Goal: Find contact information: Find contact information

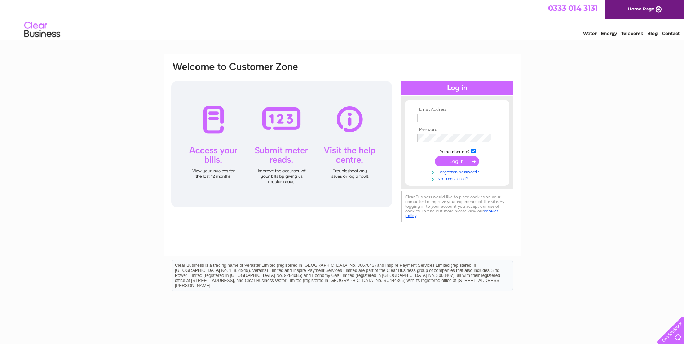
type input "[PERSON_NAME][EMAIL_ADDRESS][DOMAIN_NAME]"
click at [465, 159] on input "submit" at bounding box center [457, 161] width 44 height 10
type input "[PERSON_NAME][EMAIL_ADDRESS][DOMAIN_NAME]"
click at [455, 158] on input "submit" at bounding box center [457, 161] width 44 height 10
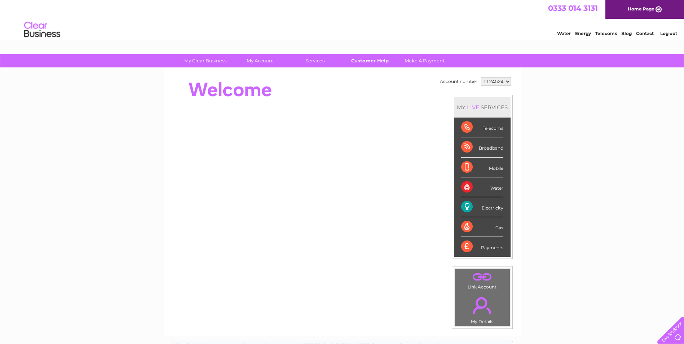
click at [372, 63] on link "Customer Help" at bounding box center [369, 60] width 59 height 13
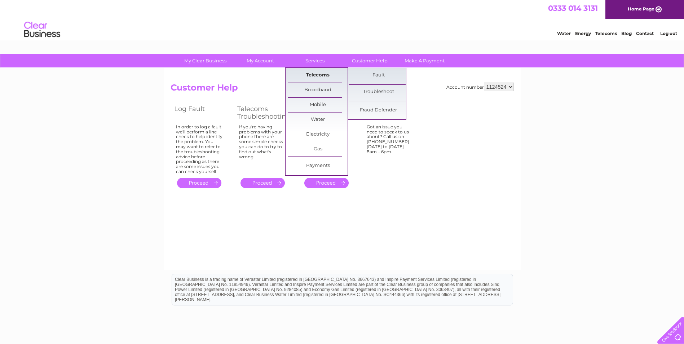
click at [323, 70] on link "Telecoms" at bounding box center [317, 75] width 59 height 14
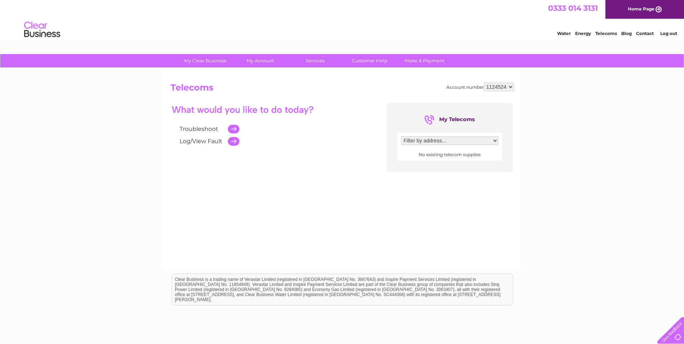
click at [628, 119] on div "My Clear Business Login Details My Details My Preferences Link Account My Accou…" at bounding box center [342, 223] width 684 height 339
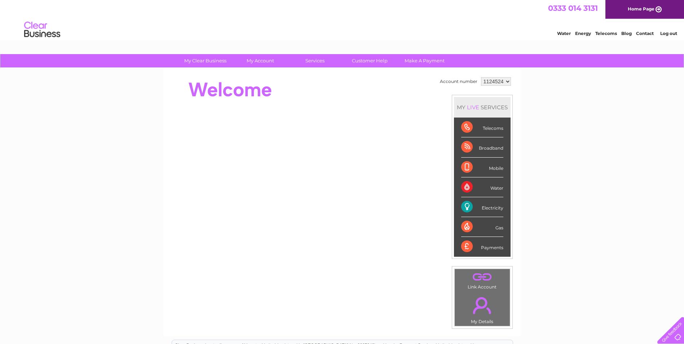
click at [640, 34] on link "Contact" at bounding box center [645, 33] width 18 height 5
